Goal: Transaction & Acquisition: Purchase product/service

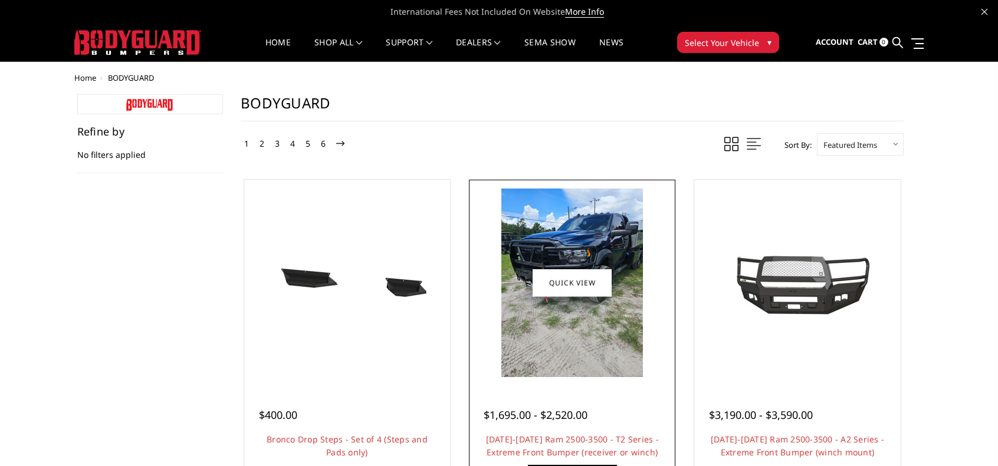
click at [615, 343] on img at bounding box center [571, 283] width 141 height 189
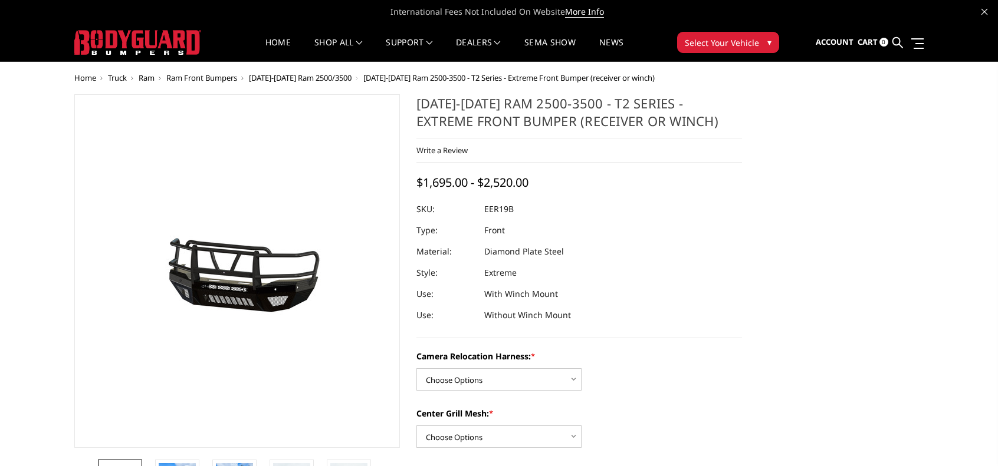
scroll to position [118, 0]
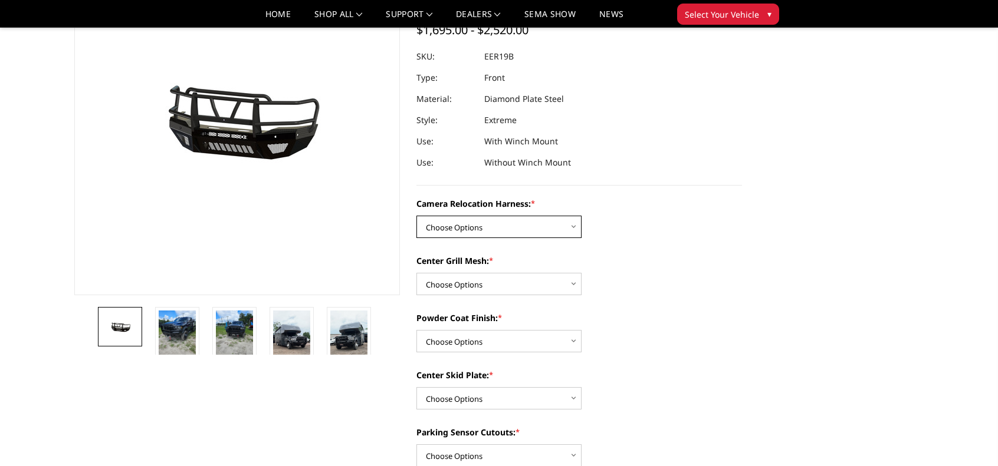
click at [531, 228] on select "Choose Options Without camera harness With camera harness" at bounding box center [498, 227] width 165 height 22
select select "3820"
click at [416, 216] on select "Choose Options Without camera harness With camera harness" at bounding box center [498, 227] width 165 height 22
